Goal: Task Accomplishment & Management: Manage account settings

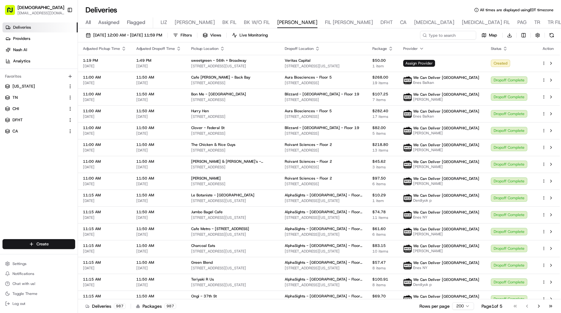
click at [72, 8] on button "Toggle Sidebar" at bounding box center [70, 10] width 11 height 11
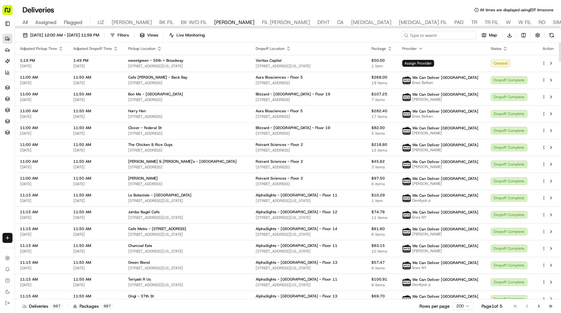
click at [456, 32] on input at bounding box center [439, 35] width 75 height 9
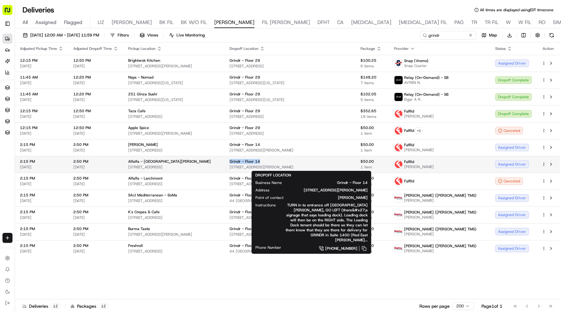
drag, startPoint x: 278, startPoint y: 159, endPoint x: 244, endPoint y: 162, distance: 34.4
click at [244, 162] on div "Grindr - Floor 14" at bounding box center [290, 161] width 121 height 5
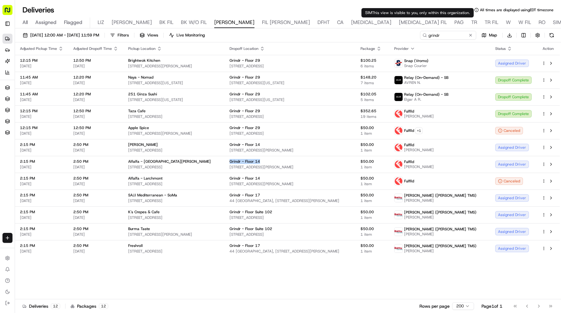
copy span "Grindr - Floor 14"
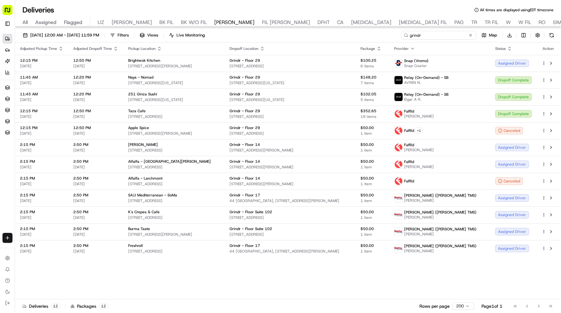
click at [438, 35] on input "grindr" at bounding box center [439, 35] width 75 height 9
drag, startPoint x: 444, startPoint y: 35, endPoint x: 349, endPoint y: 35, distance: 94.2
click at [349, 35] on div "08/21/2025 12:00 AM - 08/21/2025 11:59 PM Filters Views Live Monitoring grindr …" at bounding box center [288, 37] width 546 height 12
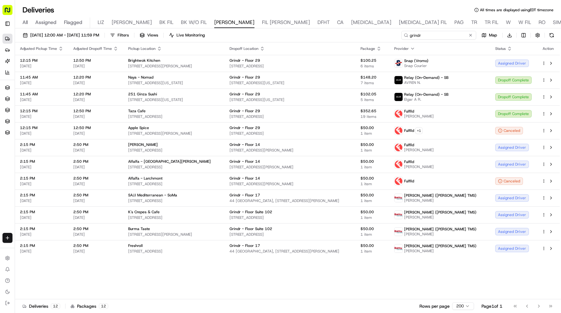
paste input "Grindr - Floor 14"
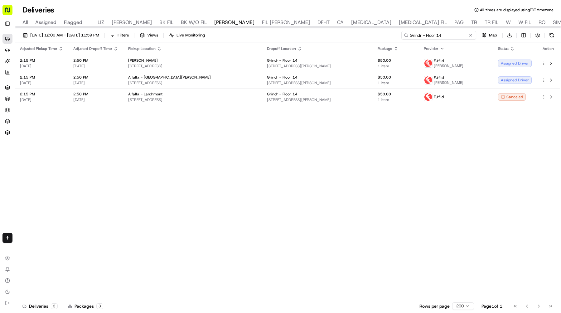
type input "Grindr - Floor 14"
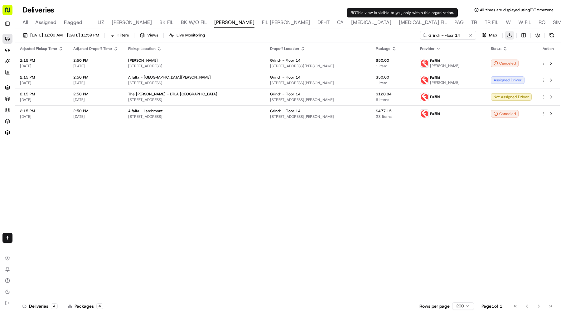
click at [509, 34] on html "Sharebite e.park@sharebite.com Toggle Sidebar Deliveries Providers Nash AI Anal…" at bounding box center [280, 156] width 561 height 313
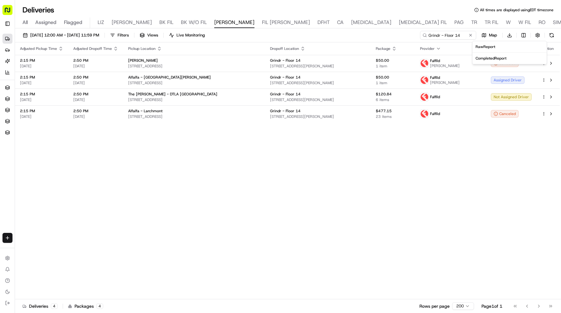
click at [474, 108] on html "Sharebite e.park@sharebite.com Toggle Sidebar Deliveries Providers Nash AI Anal…" at bounding box center [280, 156] width 561 height 313
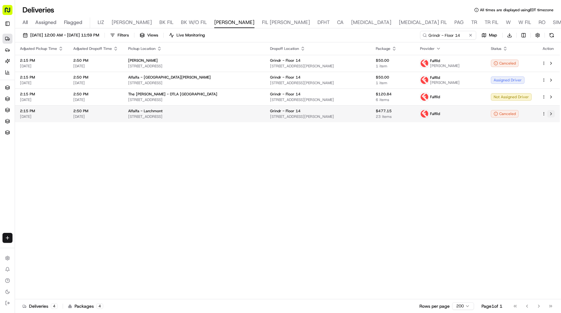
click at [549, 115] on button at bounding box center [551, 113] width 7 height 7
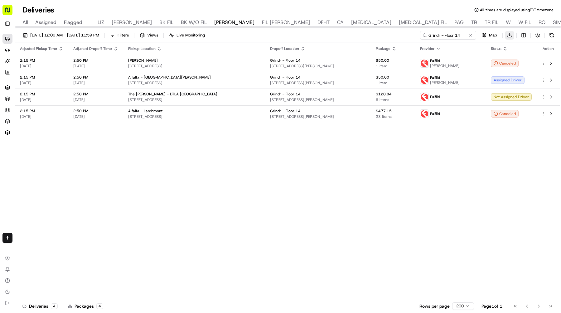
click at [509, 34] on html "Sharebite e.park@sharebite.com Toggle Sidebar Deliveries Providers Nash AI Anal…" at bounding box center [280, 156] width 561 height 313
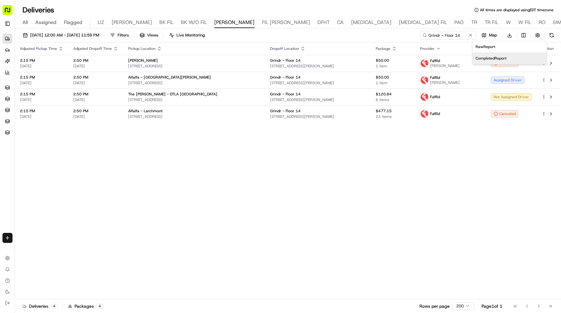
click at [501, 57] on span "Completed Report" at bounding box center [491, 58] width 31 height 5
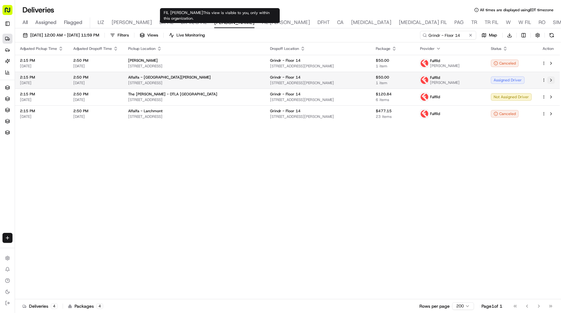
click at [552, 81] on button at bounding box center [551, 79] width 7 height 7
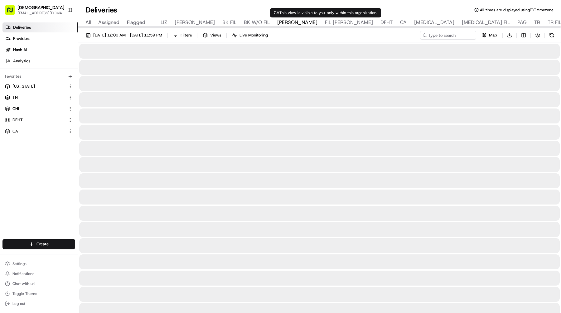
click at [400, 21] on span "CA" at bounding box center [403, 22] width 7 height 7
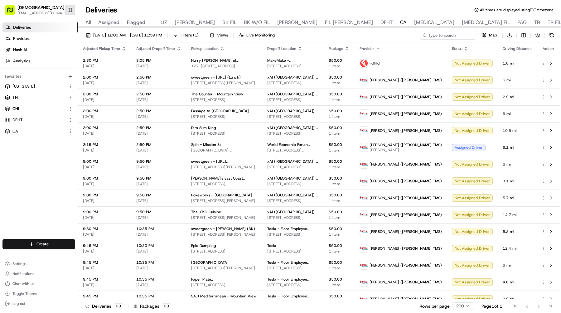
click at [66, 8] on button "Toggle Sidebar" at bounding box center [70, 10] width 11 height 11
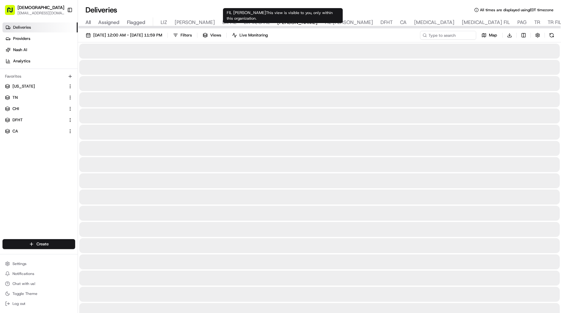
click at [381, 23] on span "DFHT" at bounding box center [387, 22] width 12 height 7
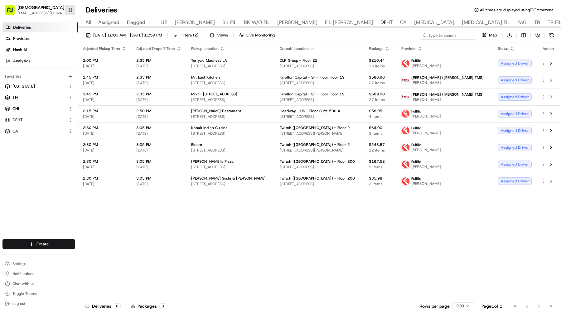
click at [71, 12] on button "Toggle Sidebar" at bounding box center [70, 10] width 11 height 11
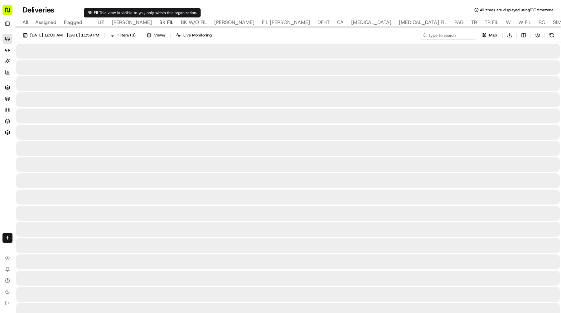
click at [159, 24] on span "BK FIL" at bounding box center [166, 22] width 14 height 7
click at [439, 36] on input at bounding box center [439, 35] width 75 height 9
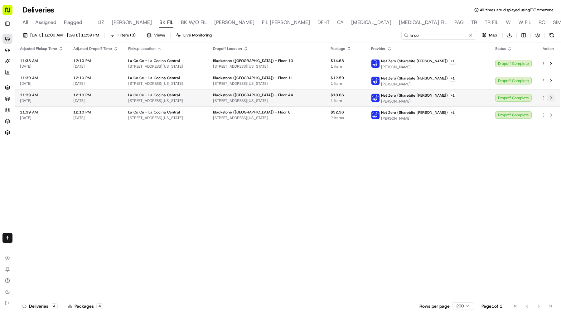
type input "la co"
click at [551, 98] on button at bounding box center [551, 97] width 7 height 7
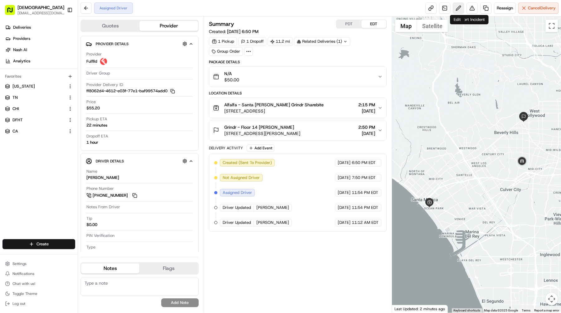
click at [457, 9] on button at bounding box center [458, 7] width 11 height 11
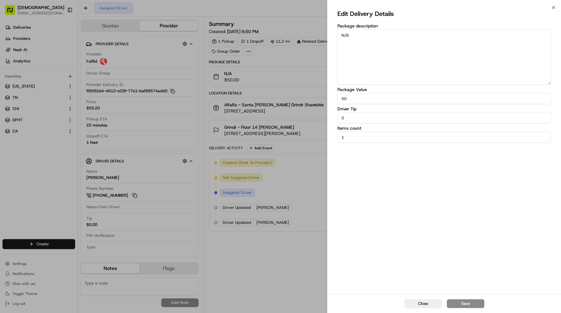
drag, startPoint x: 385, startPoint y: 112, endPoint x: 325, endPoint y: 112, distance: 59.9
click at [325, 112] on body "Sharebite e.park@sharebite.com Toggle Sidebar Deliveries Providers Nash AI Anal…" at bounding box center [280, 156] width 561 height 313
drag, startPoint x: 354, startPoint y: 95, endPoint x: 330, endPoint y: 94, distance: 24.0
click at [330, 95] on div "Edit Delivery Details Package description N/A Package Value 50 Driver Tip 0 Ite…" at bounding box center [445, 150] width 234 height 287
drag, startPoint x: 351, startPoint y: 98, endPoint x: 334, endPoint y: 98, distance: 17.5
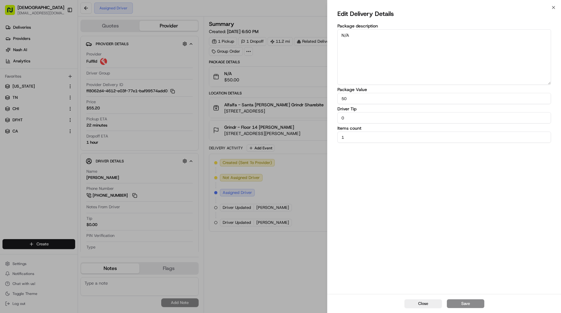
click at [336, 98] on div "Edit Delivery Details Package description N/A Package Value 50 Driver Tip 0 Ite…" at bounding box center [445, 150] width 234 height 287
paste input "477.15"
type input "477.15"
click at [486, 120] on input "0" at bounding box center [445, 117] width 214 height 11
drag, startPoint x: 486, startPoint y: 120, endPoint x: 328, endPoint y: 108, distance: 158.6
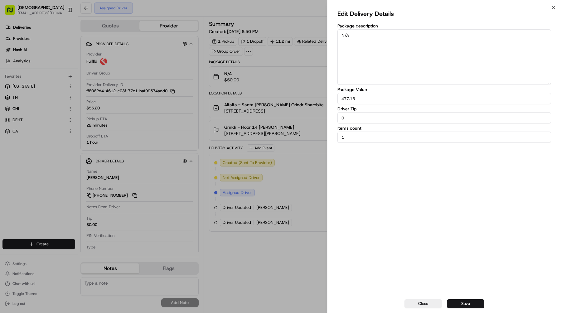
click at [328, 108] on div "Edit Delivery Details Package description N/A Package Value 477.15 Driver Tip 0…" at bounding box center [445, 150] width 234 height 287
paste input "17.32"
type input "17.32"
drag, startPoint x: 505, startPoint y: 40, endPoint x: 242, endPoint y: 6, distance: 265.6
click at [242, 6] on body "Sharebite e.park@sharebite.com Toggle Sidebar Deliveries Providers Nash AI Anal…" at bounding box center [280, 156] width 561 height 313
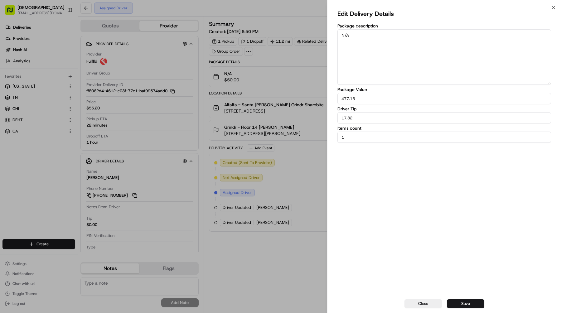
paste textarea "O. OF INDIVIDUAL ORDERS: 23"
type textarea "NO. OF INDIVIDUAL ORDERS: 23"
drag, startPoint x: 362, startPoint y: 134, endPoint x: 330, endPoint y: 134, distance: 32.1
click at [330, 134] on div "Edit Delivery Details Package description NO. OF INDIVIDUAL ORDERS: 23 Package …" at bounding box center [445, 150] width 234 height 287
drag, startPoint x: 378, startPoint y: 141, endPoint x: 320, endPoint y: 141, distance: 57.7
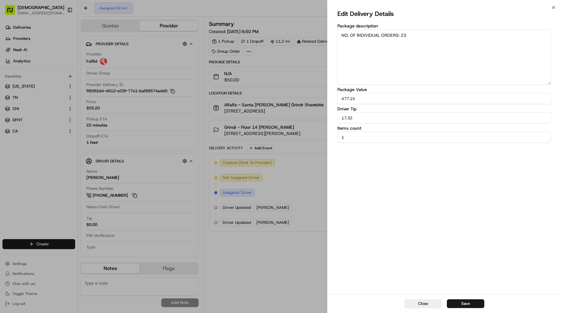
click at [320, 141] on body "Sharebite e.park@sharebite.com Toggle Sidebar Deliveries Providers Nash AI Anal…" at bounding box center [280, 156] width 561 height 313
type input "1"
type input "23"
click at [462, 304] on button "Save" at bounding box center [465, 304] width 37 height 9
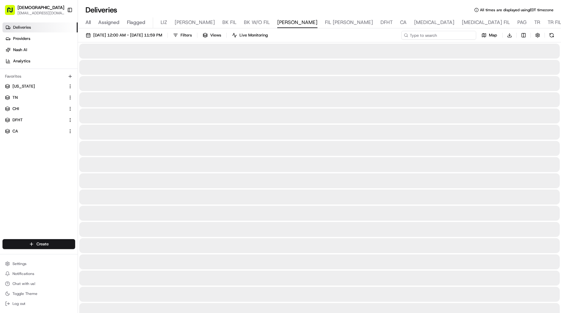
click at [461, 35] on input at bounding box center [439, 35] width 75 height 9
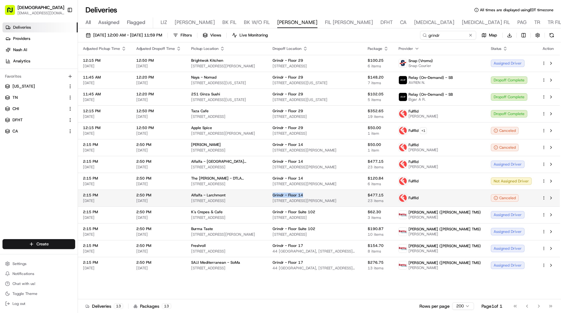
drag, startPoint x: 318, startPoint y: 197, endPoint x: 281, endPoint y: 196, distance: 36.5
click at [281, 196] on td "Grindr - Floor 14 [STREET_ADDRESS][PERSON_NAME]" at bounding box center [315, 198] width 95 height 17
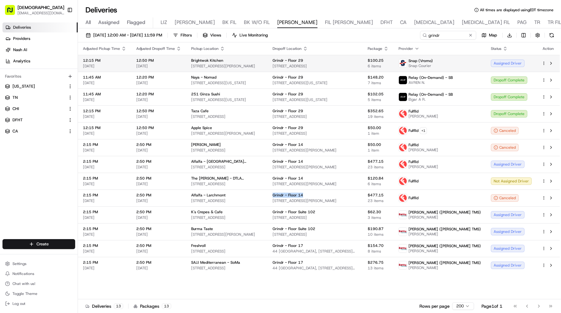
copy span "Grindr - Floor 14"
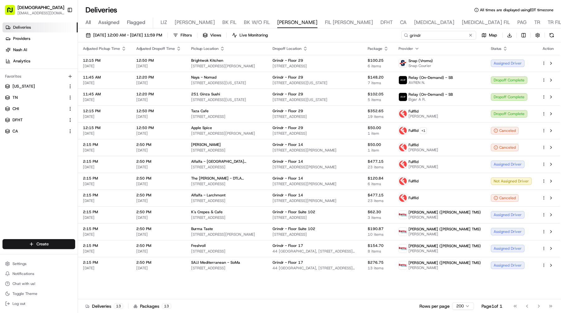
drag, startPoint x: 449, startPoint y: 34, endPoint x: 350, endPoint y: 34, distance: 99.5
click at [350, 34] on div "[DATE] 12:00 AM - [DATE] 11:59 PM Filters Views Live Monitoring grindr Map Down…" at bounding box center [319, 37] width 483 height 12
paste input "Grindr - Floor 14"
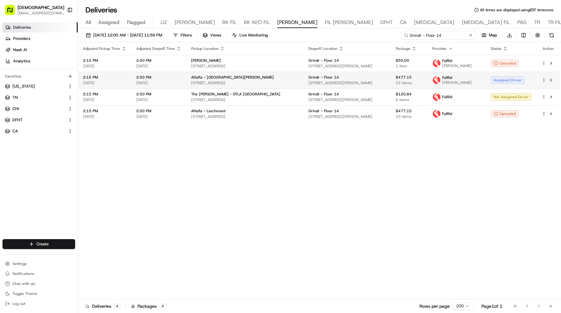
type input "Grindr - Floor 14"
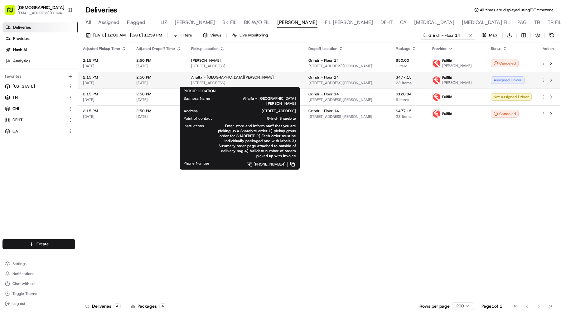
drag, startPoint x: 283, startPoint y: 86, endPoint x: 192, endPoint y: 83, distance: 91.5
click at [192, 83] on td "Alfalfa - [GEOGRAPHIC_DATA][PERSON_NAME] [STREET_ADDRESS]" at bounding box center [244, 80] width 117 height 17
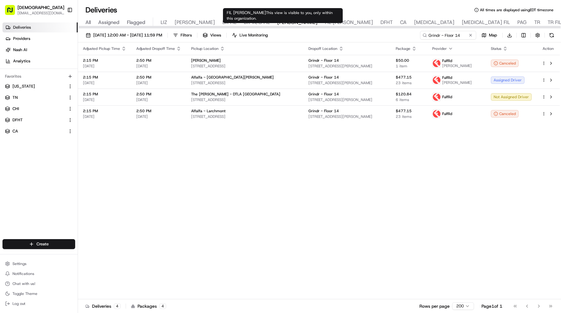
copy span "[STREET_ADDRESS]"
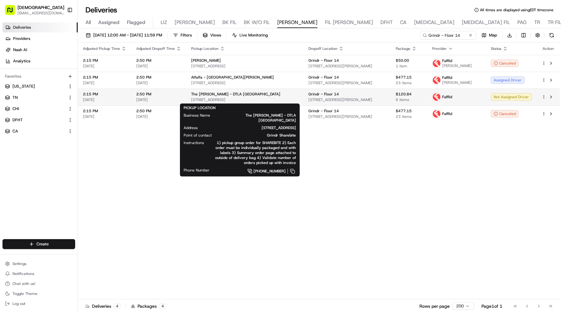
drag, startPoint x: 280, startPoint y: 101, endPoint x: 191, endPoint y: 101, distance: 89.2
click at [191, 101] on span "[STREET_ADDRESS]" at bounding box center [244, 99] width 107 height 5
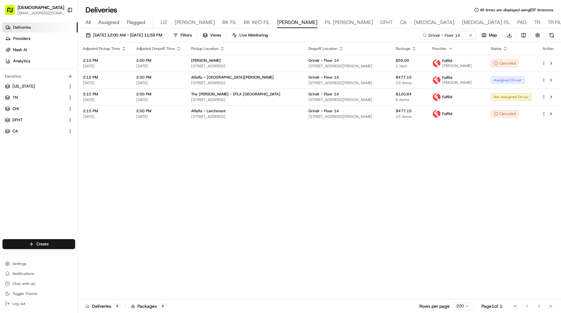
copy span "[STREET_ADDRESS]"
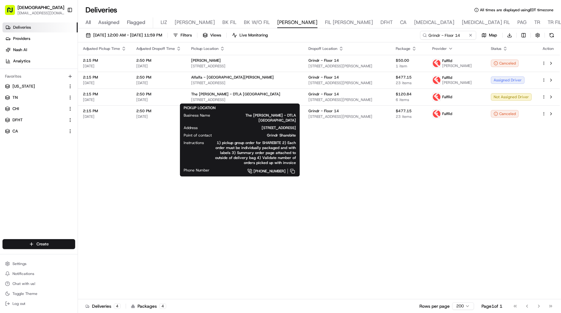
click at [383, 193] on div "Adjusted Pickup Time Adjusted Dropoff Time Pickup Location Dropoff Location Pac…" at bounding box center [319, 170] width 482 height 257
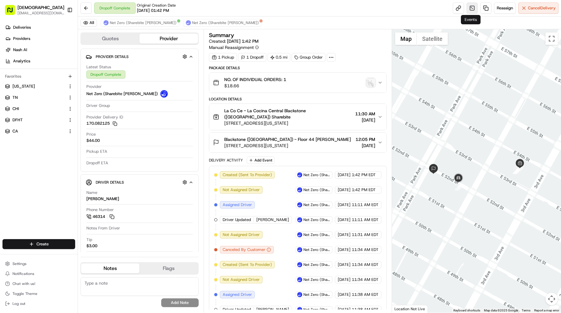
click at [468, 8] on link at bounding box center [472, 7] width 11 height 11
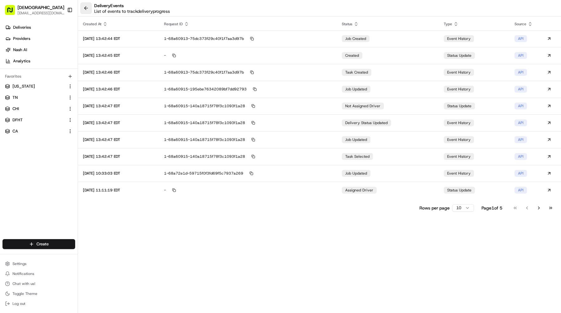
click at [84, 9] on button at bounding box center [86, 7] width 11 height 11
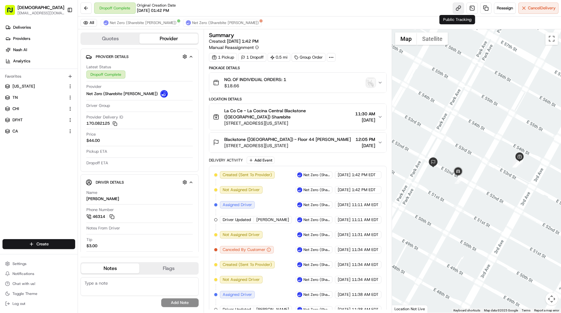
click at [459, 6] on link at bounding box center [458, 7] width 11 height 11
click at [147, 21] on span "Net Zero (Sharebite [PERSON_NAME])" at bounding box center [143, 22] width 67 height 5
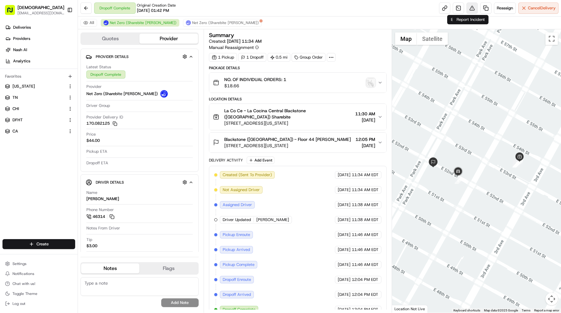
click at [467, 9] on button at bounding box center [472, 7] width 11 height 11
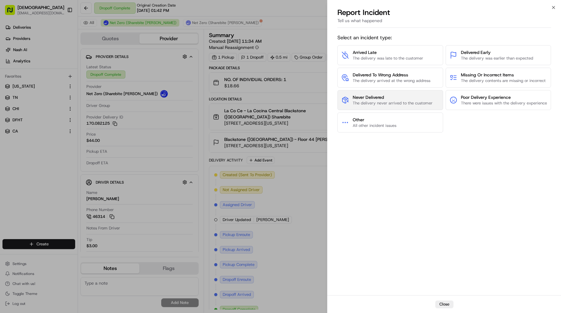
click at [367, 100] on span "Never Delivered" at bounding box center [393, 97] width 80 height 6
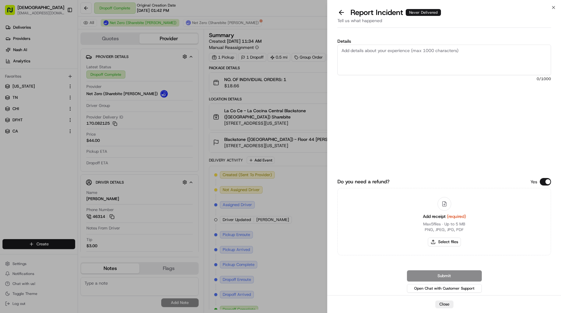
click at [368, 67] on textarea "Details" at bounding box center [445, 60] width 214 height 31
type textarea "Admins reported 12:31 PM that order was missing"
click at [446, 243] on button "Select files" at bounding box center [444, 242] width 33 height 9
type input "C:\fakepath\receipt.pdf"
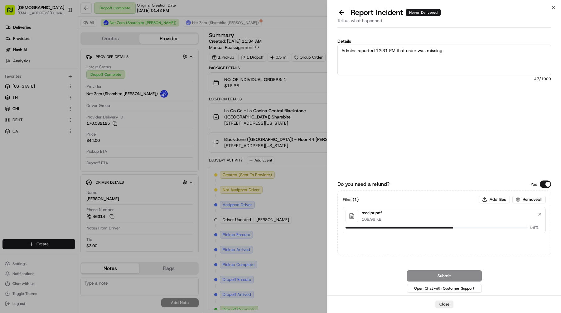
click at [457, 40] on label "Details" at bounding box center [445, 41] width 214 height 4
click at [457, 45] on textarea "Admins reported 12:31 PM that order was missing" at bounding box center [445, 60] width 214 height 31
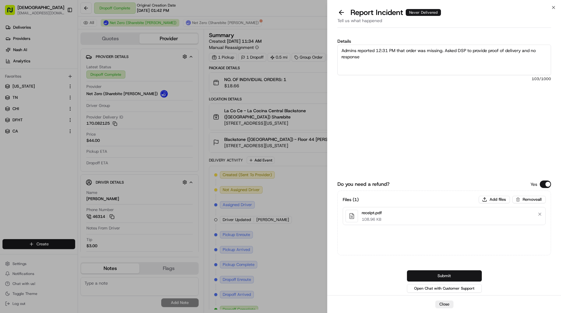
type textarea "Admins reported 12:31 PM that order was missing. Asked DSP to provide proof of …"
click at [471, 275] on button "Submit" at bounding box center [444, 276] width 75 height 11
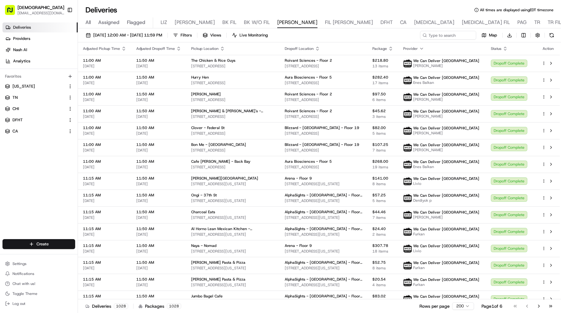
click at [66, 9] on button "Toggle Sidebar" at bounding box center [70, 10] width 11 height 11
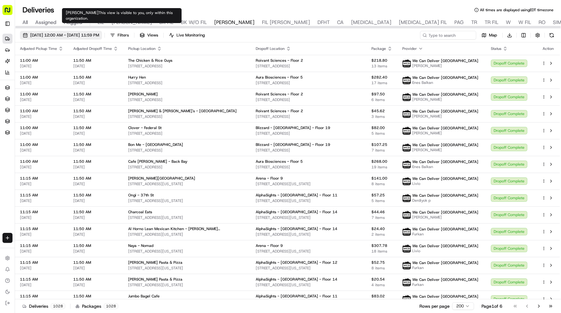
click at [98, 36] on span "08/21/2025 12:00 AM - 08/21/2025 11:59 PM" at bounding box center [64, 35] width 69 height 6
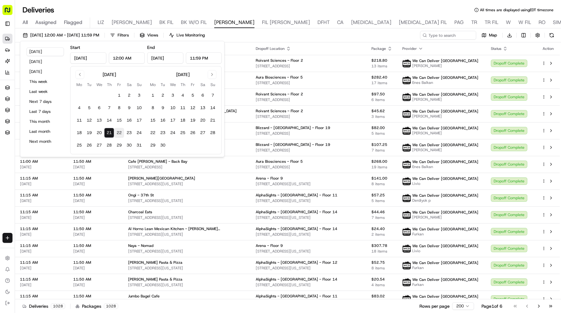
click at [116, 129] on button "22" at bounding box center [119, 133] width 10 height 10
type input "Aug 22, 2025"
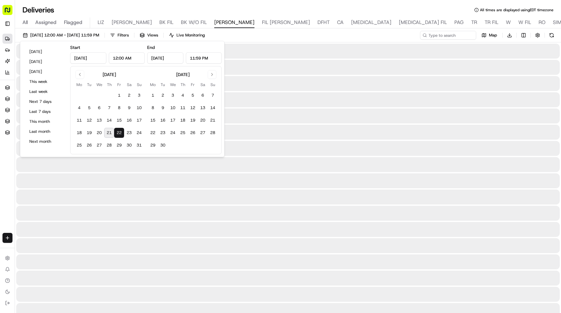
click at [116, 129] on button "22" at bounding box center [119, 133] width 10 height 10
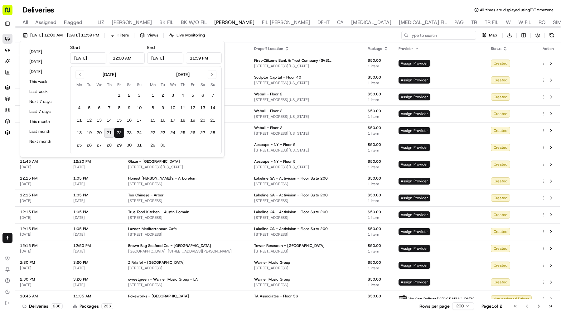
click at [433, 37] on input at bounding box center [439, 35] width 75 height 9
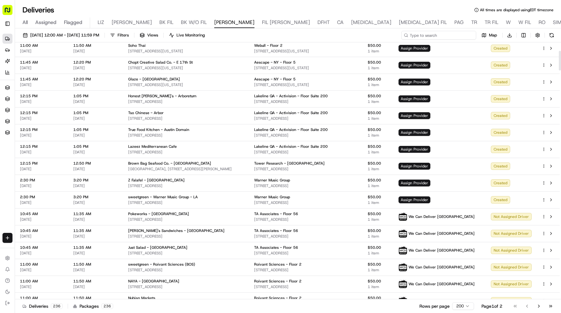
scroll to position [111, 0]
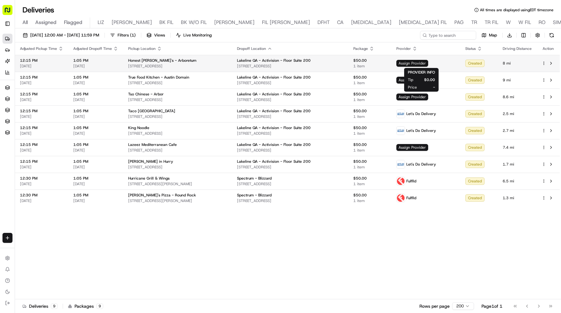
click at [424, 63] on span "Assign Provider" at bounding box center [413, 63] width 32 height 7
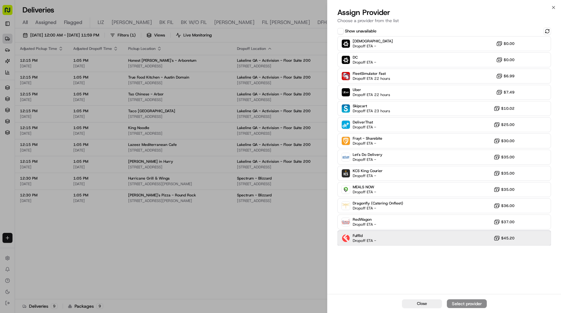
click at [394, 235] on div "Fulflld Dropoff ETA - $45.20" at bounding box center [445, 238] width 214 height 15
click at [460, 305] on div "Assign Provider" at bounding box center [467, 304] width 31 height 6
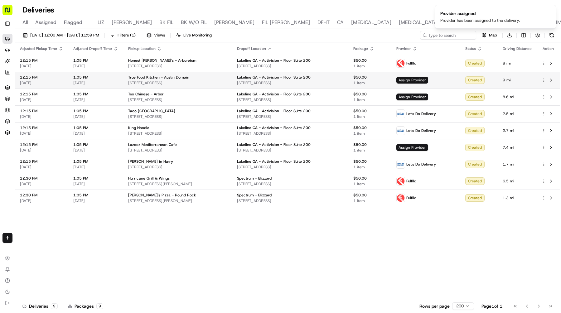
click at [417, 78] on span "Assign Provider" at bounding box center [413, 80] width 32 height 7
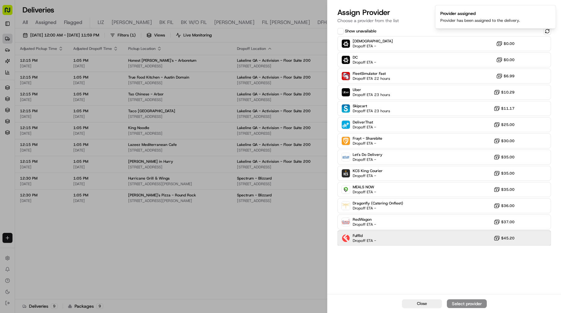
click at [426, 239] on div "Fulflld Dropoff ETA - $45.20" at bounding box center [445, 238] width 214 height 15
click at [464, 301] on div "Assign Provider" at bounding box center [467, 304] width 31 height 6
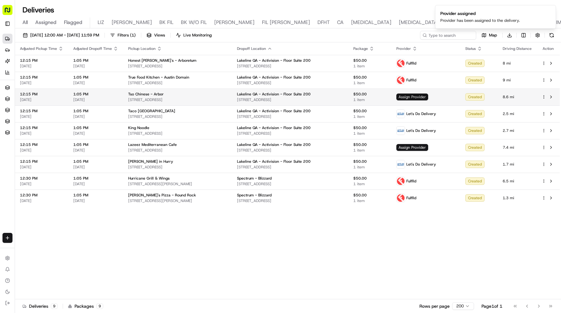
click at [424, 95] on span "Assign Provider" at bounding box center [413, 97] width 32 height 7
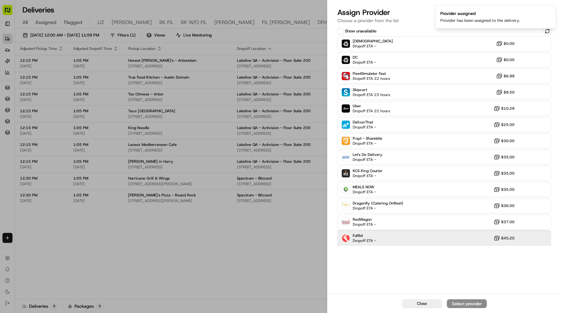
click at [399, 233] on div "Fulflld Dropoff ETA - $45.20" at bounding box center [445, 238] width 214 height 15
click at [458, 300] on button "Assign Provider" at bounding box center [467, 304] width 40 height 9
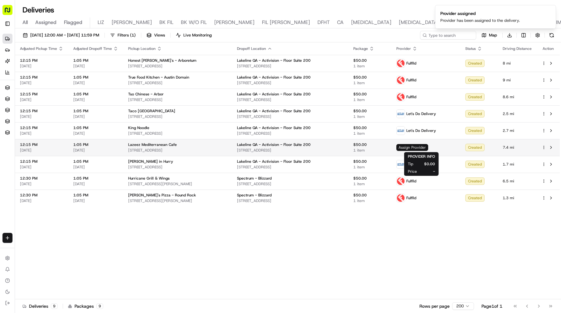
click at [413, 147] on span "Assign Provider" at bounding box center [413, 147] width 32 height 7
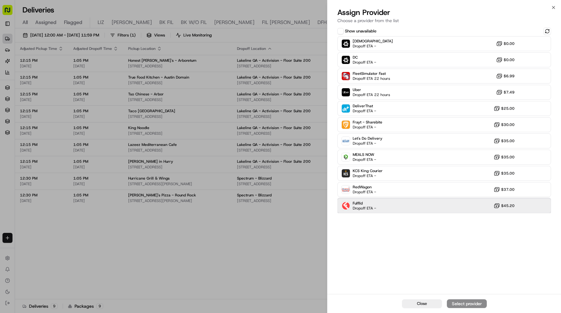
click at [410, 210] on div "Fulflld Dropoff ETA - $45.20" at bounding box center [445, 205] width 214 height 15
click at [467, 301] on div "Assign Provider" at bounding box center [467, 304] width 31 height 6
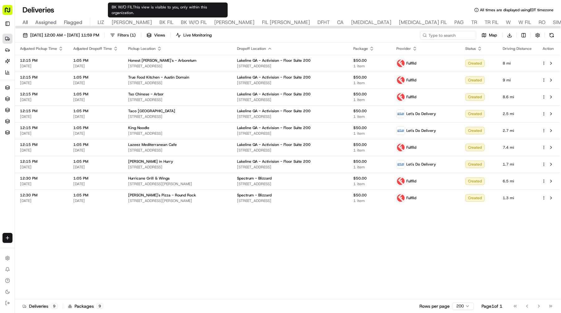
click at [214, 23] on span "NASH" at bounding box center [234, 22] width 40 height 7
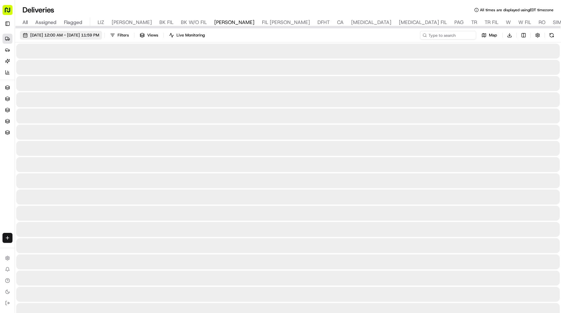
click at [99, 36] on span "08/21/2025 12:00 AM - 08/21/2025 11:59 PM" at bounding box center [64, 35] width 69 height 6
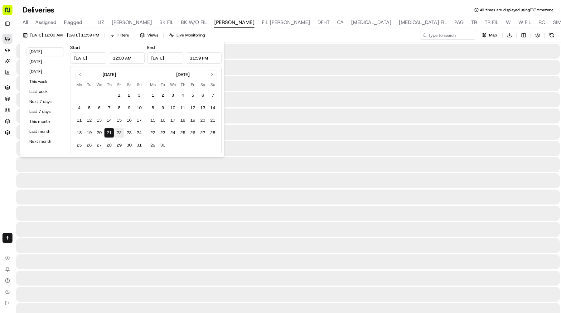
click at [120, 130] on button "22" at bounding box center [119, 133] width 10 height 10
type input "Aug 22, 2025"
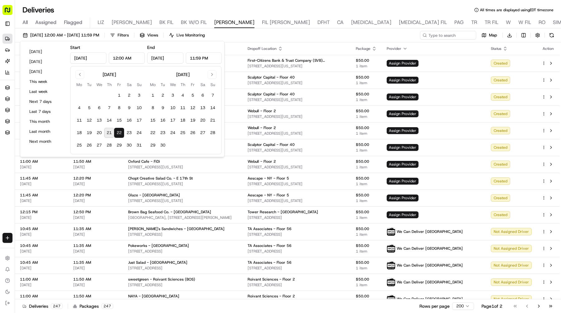
click at [367, 7] on div "Deliveries All times are displayed using EDT timezone" at bounding box center [288, 10] width 546 height 10
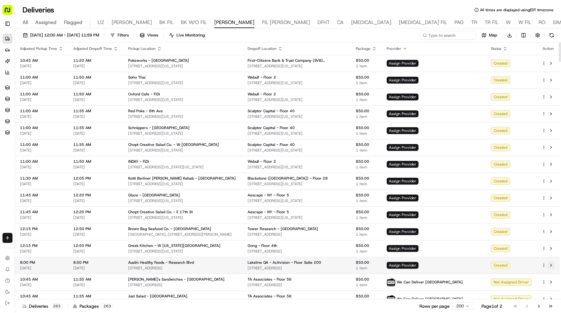
click at [551, 265] on button at bounding box center [551, 265] width 7 height 7
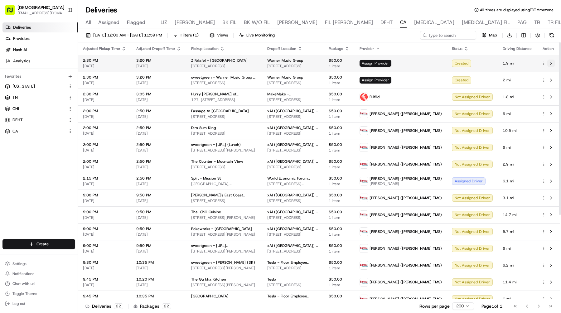
click at [552, 62] on button at bounding box center [551, 63] width 7 height 7
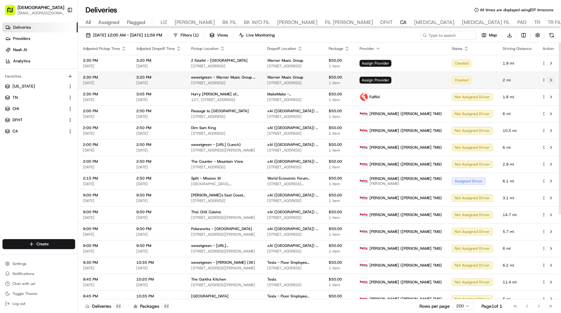
click at [551, 81] on button at bounding box center [551, 79] width 7 height 7
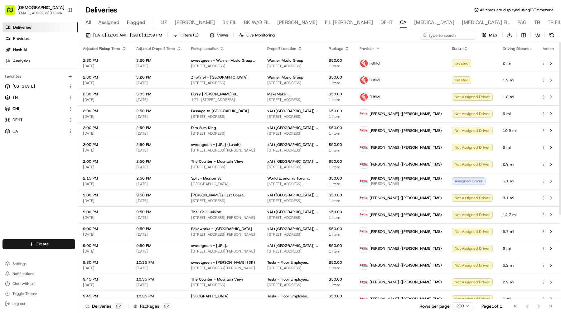
click at [72, 10] on button "Toggle Sidebar" at bounding box center [70, 10] width 11 height 11
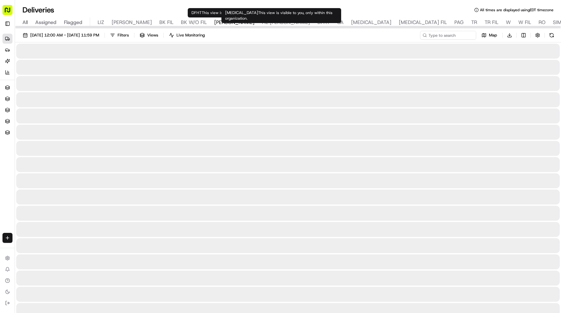
click at [252, 24] on div "All Assigned Flagged LIZ LIZ FIL BK FIL BK W/O FIL [PERSON_NAME] FIL [PERSON_NA…" at bounding box center [411, 22] width 793 height 11
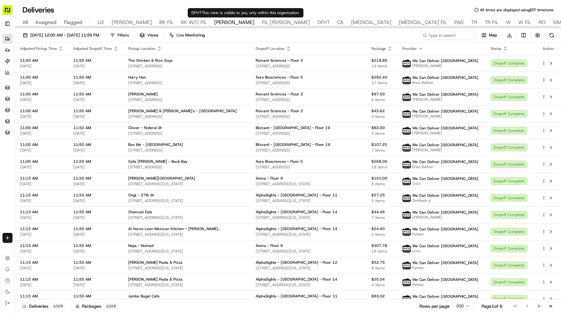
click at [318, 22] on span "DFHT" at bounding box center [324, 22] width 12 height 7
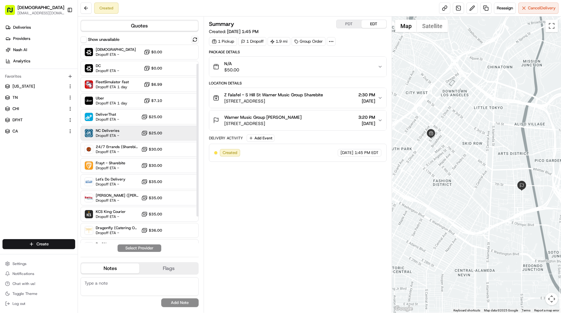
scroll to position [60, 0]
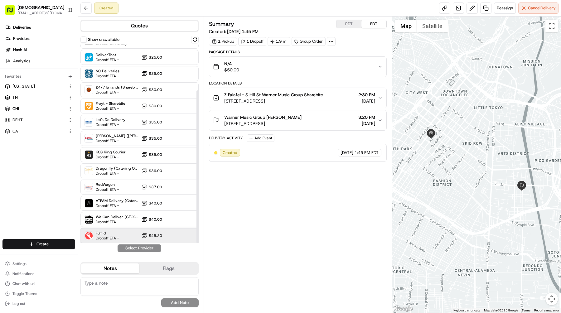
click at [129, 232] on div "Fulflld Dropoff ETA - $45.20" at bounding box center [140, 235] width 118 height 15
click at [144, 248] on button "Assign Provider" at bounding box center [139, 248] width 44 height 7
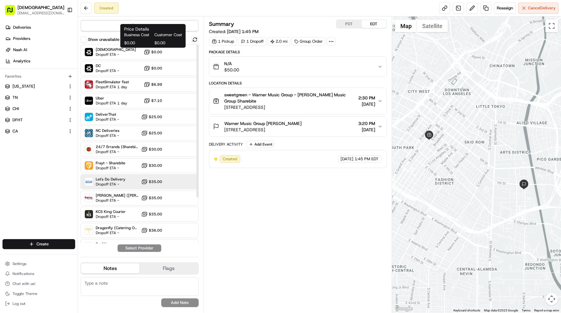
scroll to position [60, 0]
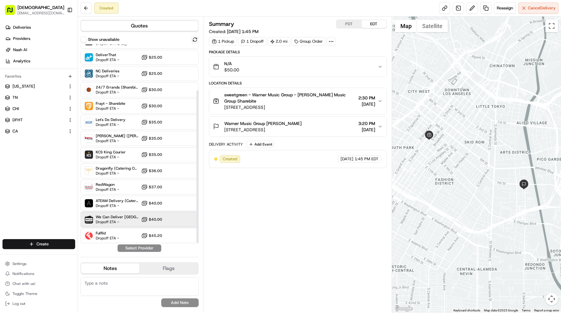
click at [132, 226] on div "We Can Deliver Boston Dropoff ETA - $40.00" at bounding box center [140, 219] width 118 height 15
click at [133, 239] on div "Fulflld Dropoff ETA - $45.20" at bounding box center [140, 235] width 118 height 15
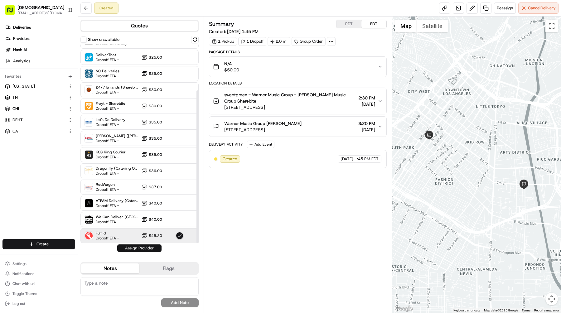
click at [136, 248] on button "Assign Provider" at bounding box center [139, 248] width 44 height 7
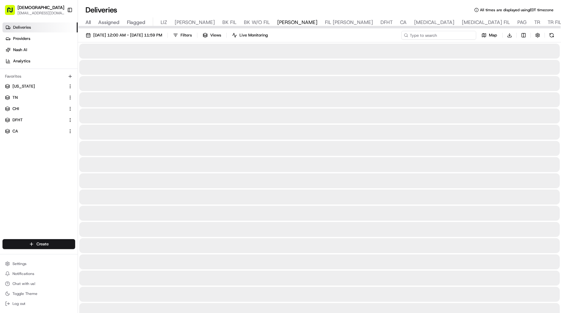
click at [452, 34] on input at bounding box center [439, 35] width 75 height 9
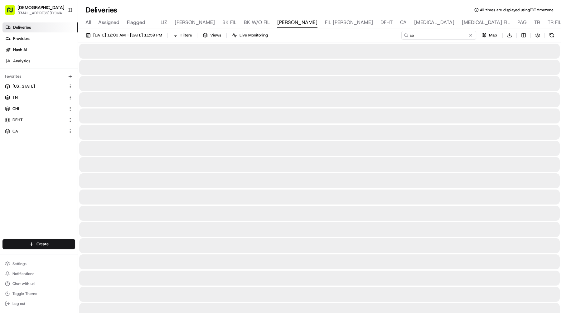
type input "[GEOGRAPHIC_DATA]"
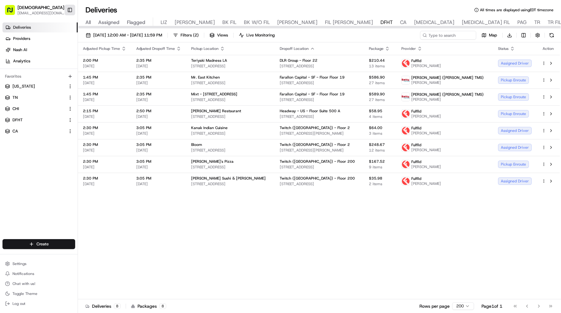
click at [69, 11] on button "Toggle Sidebar" at bounding box center [70, 10] width 11 height 11
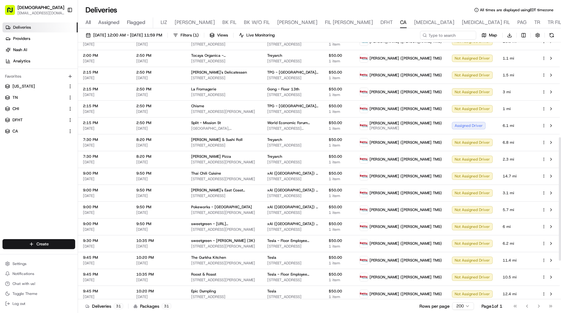
scroll to position [149, 0]
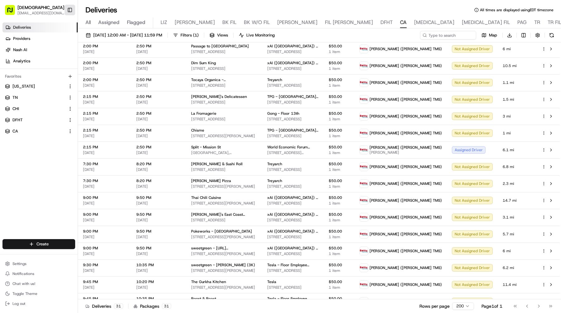
click at [67, 12] on button "Toggle Sidebar" at bounding box center [70, 10] width 11 height 11
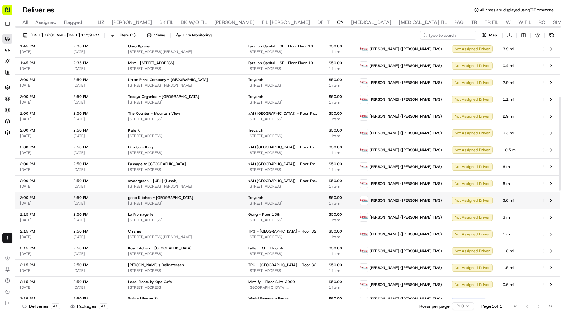
scroll to position [0, 0]
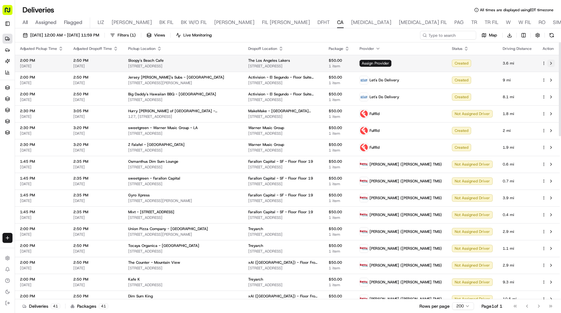
click at [552, 63] on button at bounding box center [551, 63] width 7 height 7
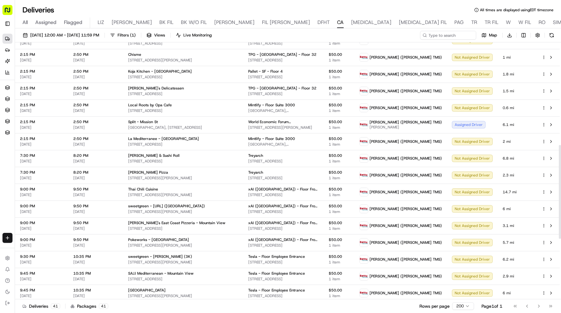
scroll to position [446, 0]
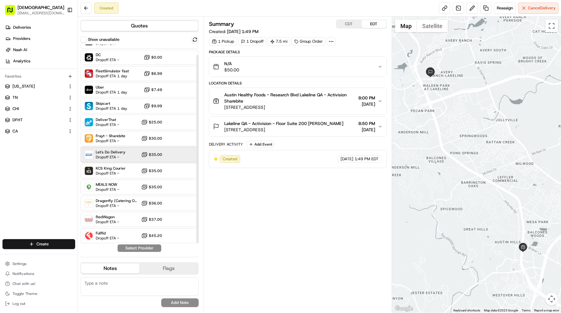
click at [128, 156] on div "Let's Do Delivery Dropoff ETA - $35.00" at bounding box center [140, 154] width 118 height 15
click at [158, 250] on button "Assign Provider" at bounding box center [139, 248] width 44 height 7
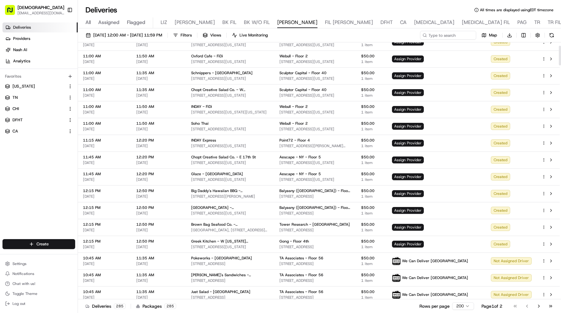
scroll to position [46, 0]
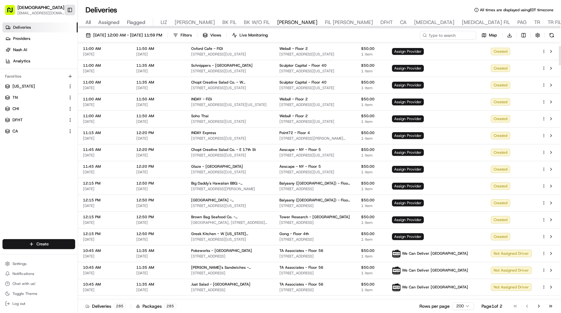
click at [72, 12] on button "Toggle Sidebar" at bounding box center [70, 10] width 11 height 11
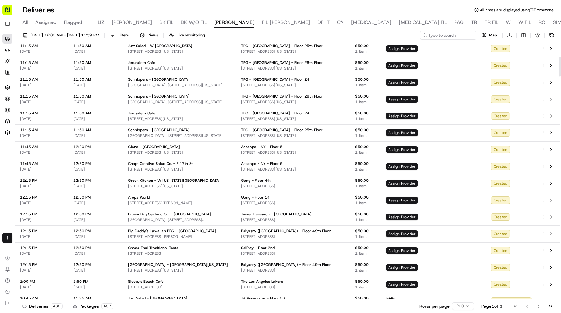
scroll to position [330, 0]
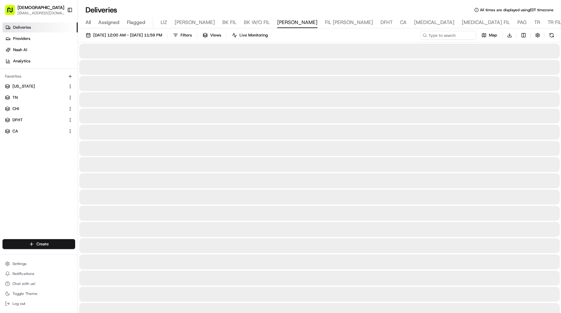
click at [244, 23] on span "BK W/O FIL" at bounding box center [257, 22] width 26 height 7
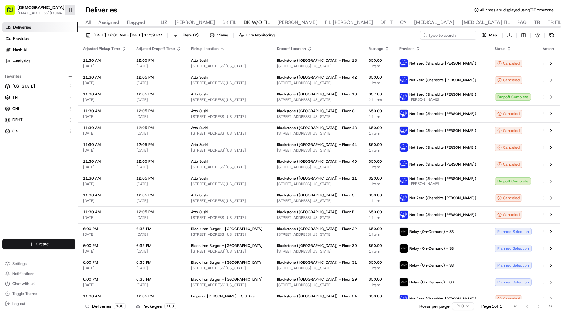
click at [71, 12] on button "Toggle Sidebar" at bounding box center [70, 10] width 11 height 11
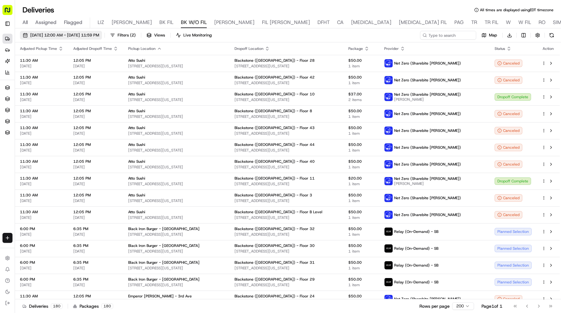
click at [95, 37] on span "08/21/2025 12:00 AM - 08/21/2025 11:59 PM" at bounding box center [64, 35] width 69 height 6
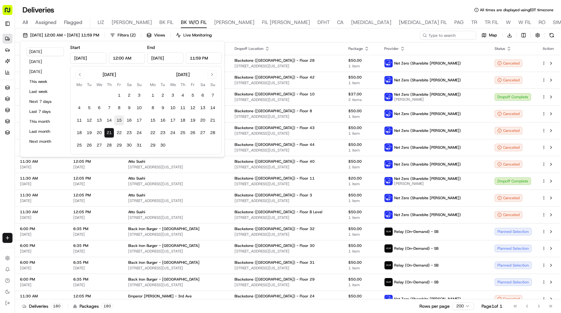
click at [119, 120] on button "15" at bounding box center [119, 120] width 10 height 10
type input "Aug 15, 2025"
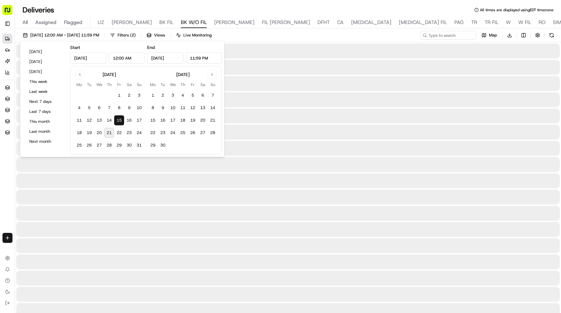
click at [119, 120] on button "15" at bounding box center [119, 120] width 10 height 10
click at [136, 35] on span "Filters ( 2 )" at bounding box center [127, 35] width 18 height 6
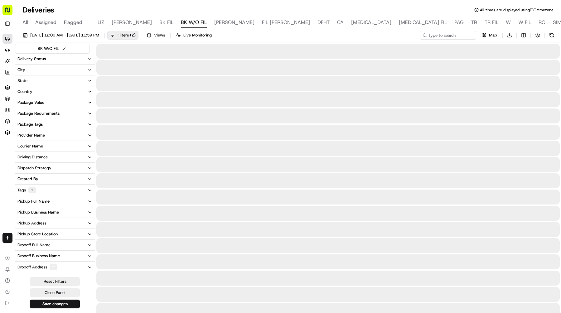
click at [51, 135] on button "Provider Name" at bounding box center [55, 135] width 80 height 11
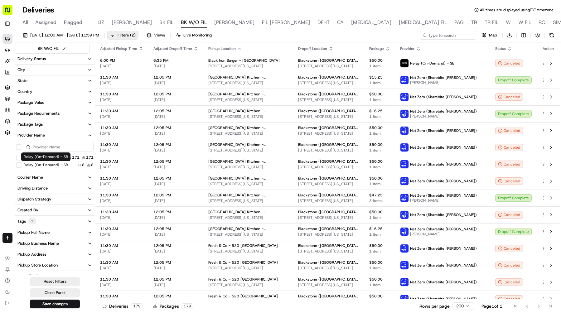
click at [55, 164] on label "Relay (On-Demand) - SB" at bounding box center [46, 165] width 44 height 5
click at [21, 164] on SB "Relay (On-Demand) - SB" at bounding box center [18, 165] width 5 height 5
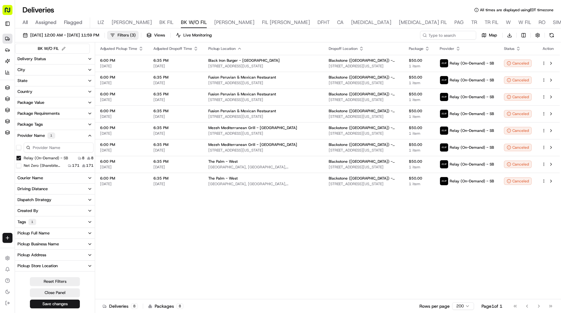
click at [18, 157] on SB "Relay (On-Demand) - SB" at bounding box center [18, 158] width 5 height 5
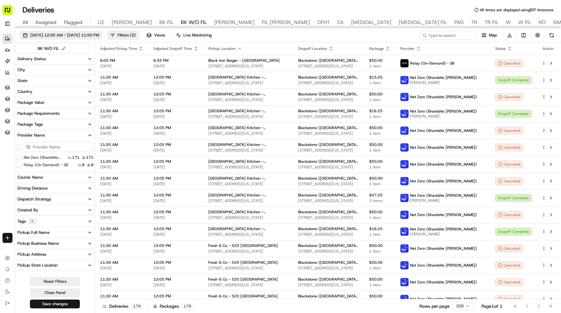
click at [86, 35] on span "08/15/2025 12:00 AM - 08/15/2025 11:59 PM" at bounding box center [64, 35] width 69 height 6
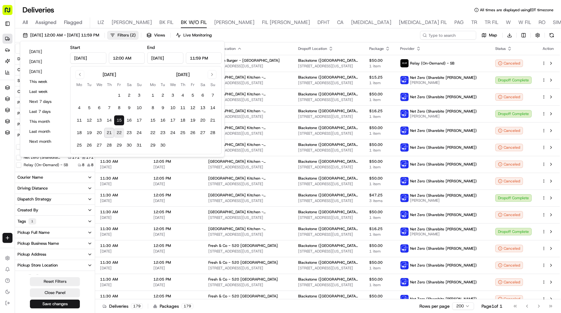
click at [118, 129] on button "22" at bounding box center [119, 133] width 10 height 10
type input "Aug 22, 2025"
click at [118, 129] on button "22" at bounding box center [119, 133] width 10 height 10
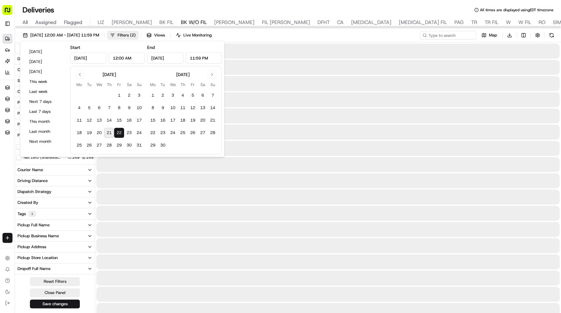
click at [355, 5] on div "Deliveries All times are displayed using EDT timezone" at bounding box center [288, 10] width 546 height 10
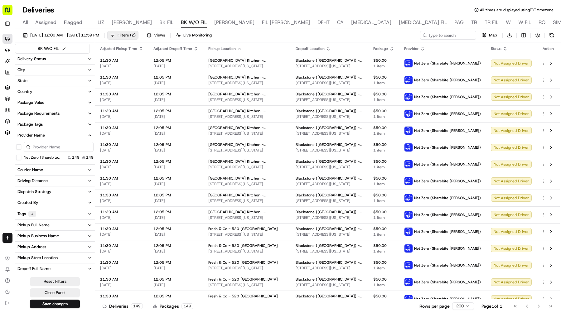
click at [136, 36] on span "Filters ( 2 )" at bounding box center [127, 35] width 18 height 6
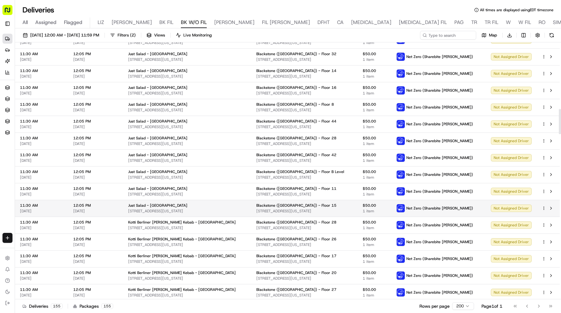
scroll to position [956, 0]
